Goal: Information Seeking & Learning: Learn about a topic

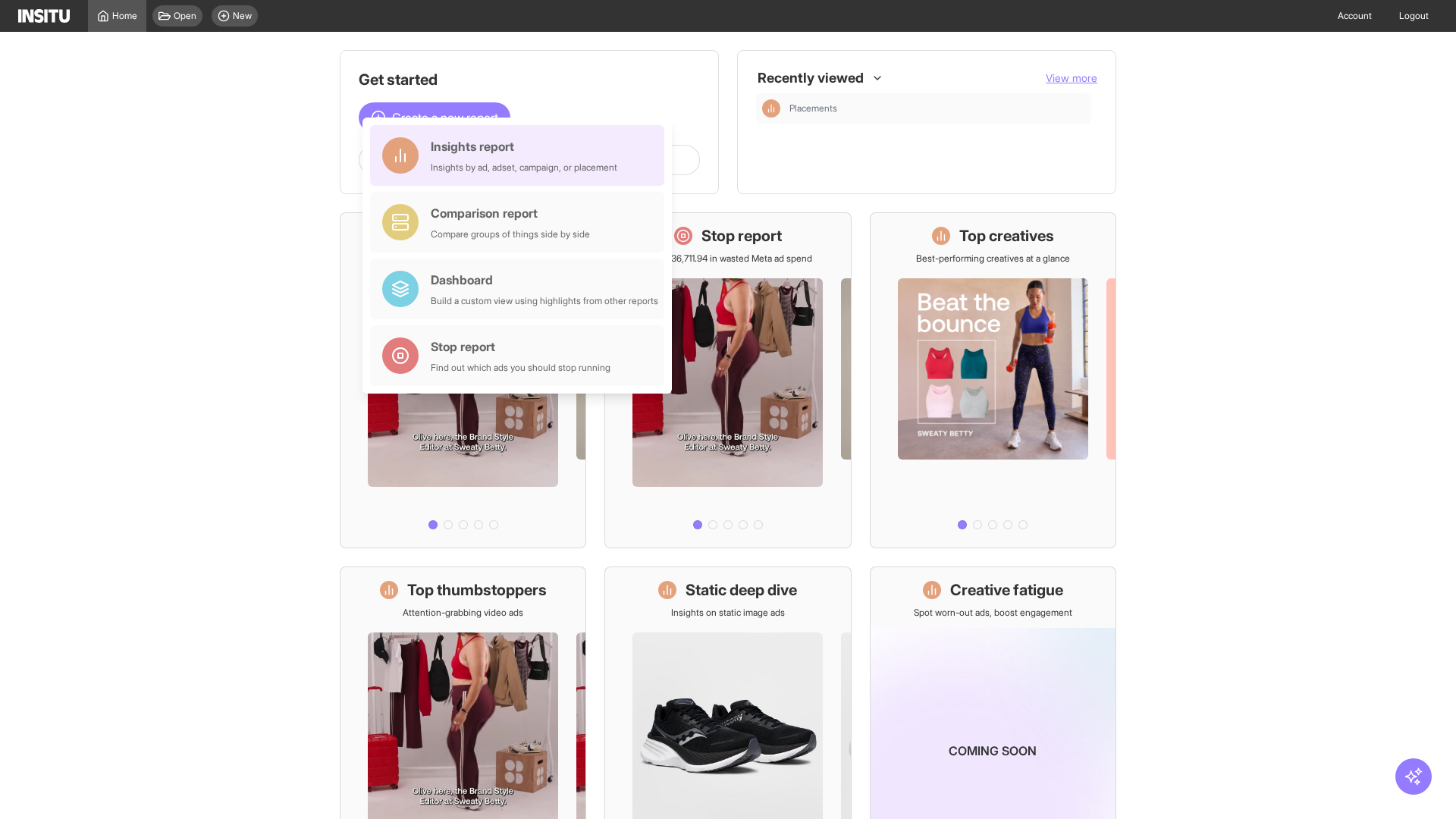
click at [521, 156] on div "Insights report Insights by ad, adset, campaign, or placement" at bounding box center [524, 156] width 187 height 37
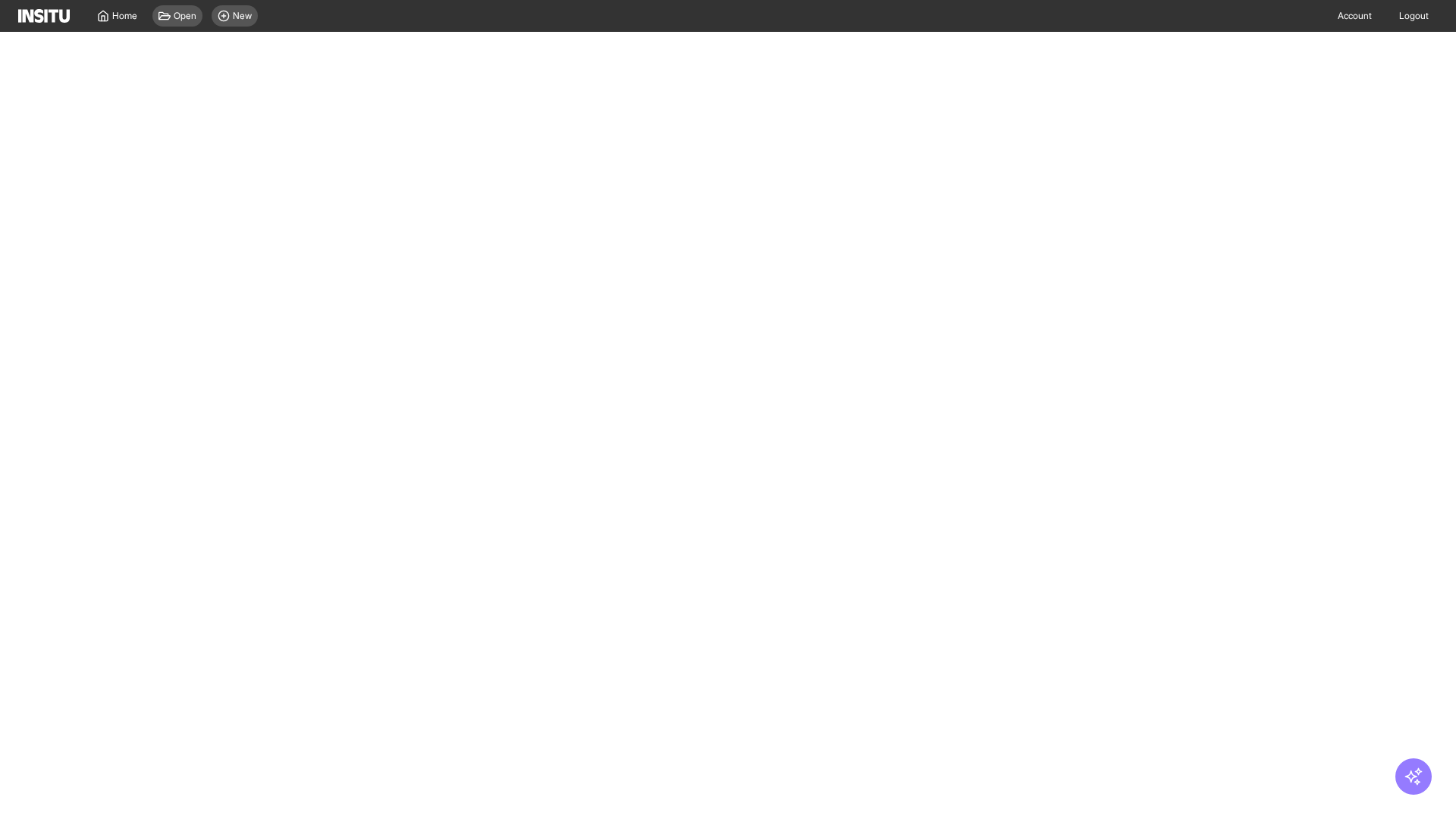
select select "**"
